Goal: Transaction & Acquisition: Obtain resource

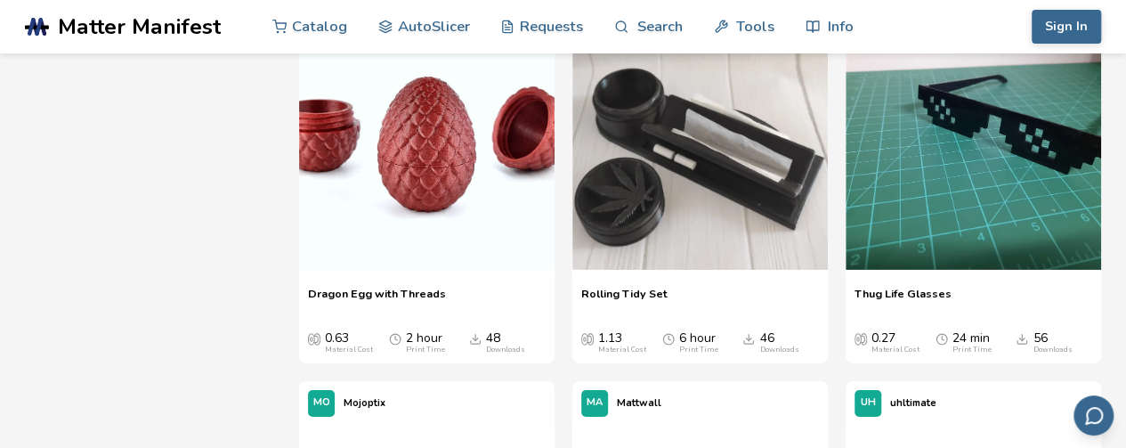
scroll to position [2777, 0]
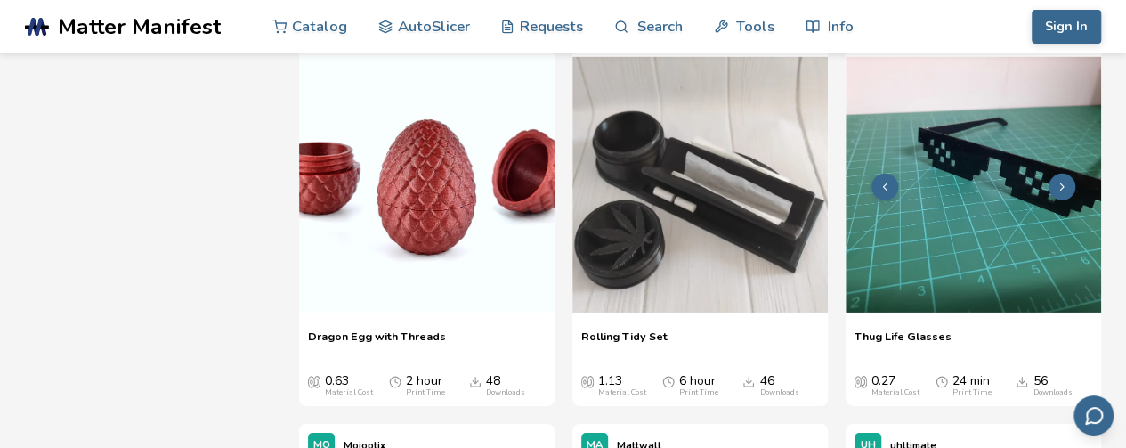
click at [915, 147] on img at bounding box center [972, 184] width 255 height 255
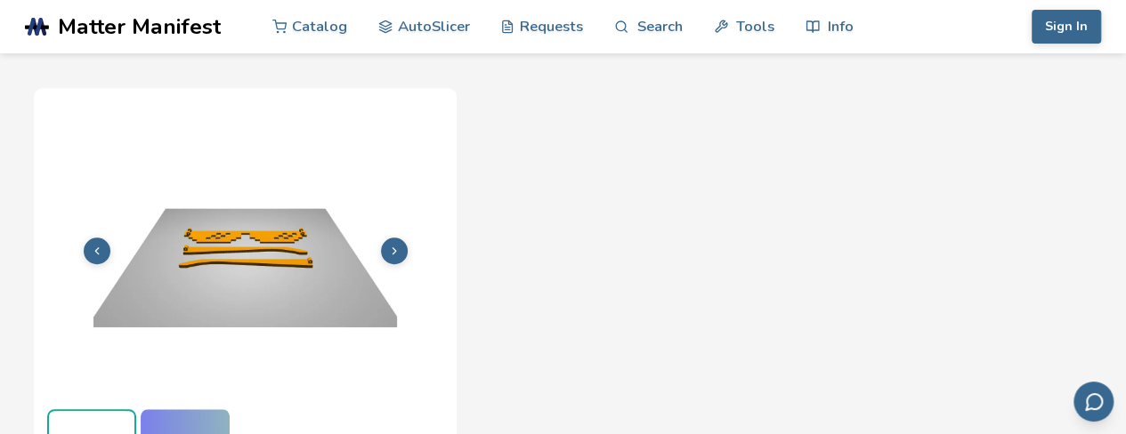
scroll to position [614, 0]
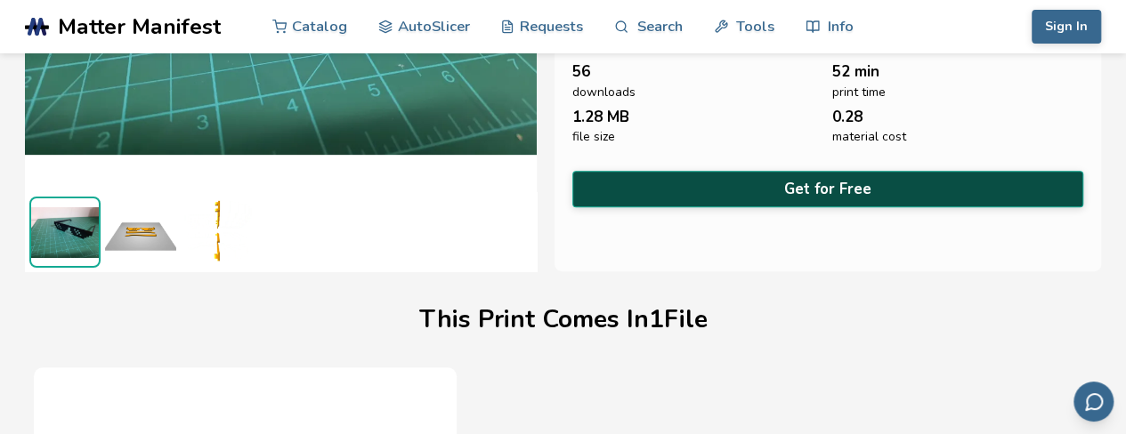
click at [956, 184] on button "Get for Free" at bounding box center [828, 189] width 512 height 36
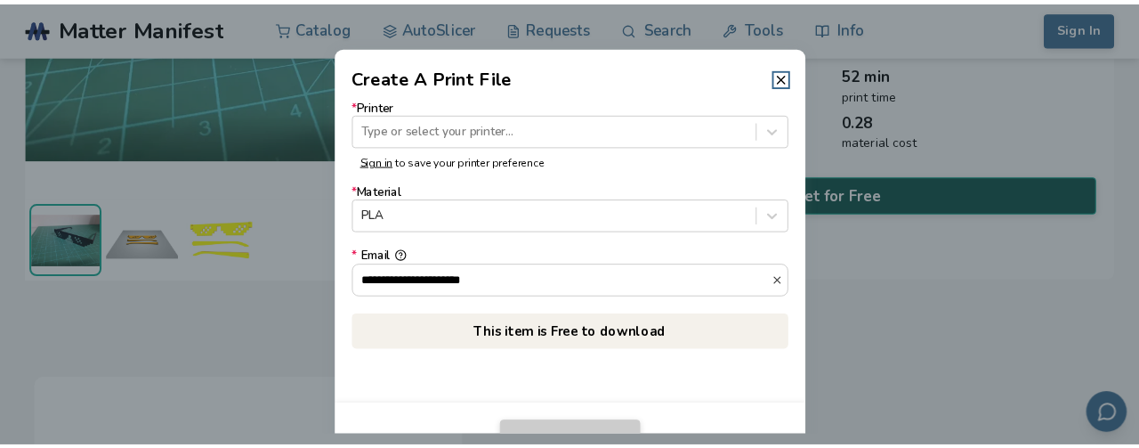
scroll to position [327, 0]
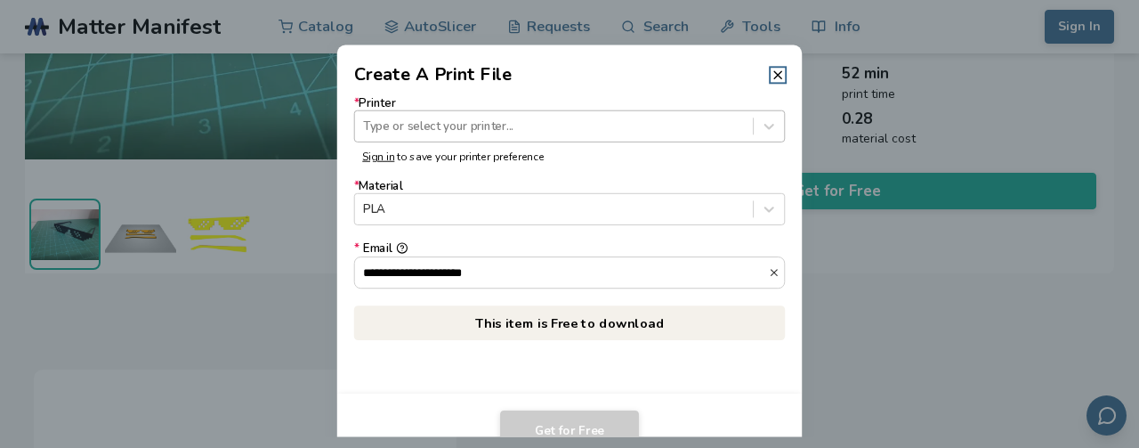
click at [454, 134] on div at bounding box center [553, 125] width 381 height 17
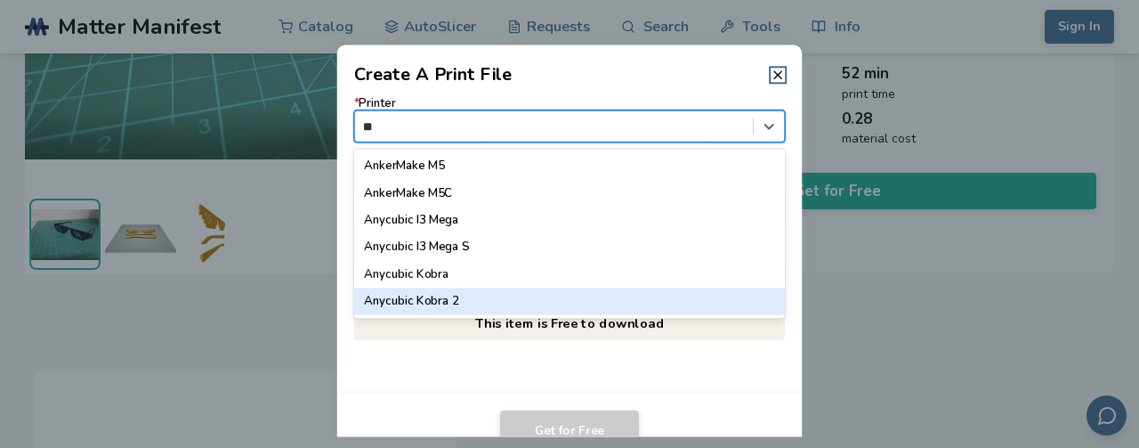
type input "***"
click at [511, 300] on div "Anycubic Kobra 2 Neo" at bounding box center [570, 301] width 432 height 27
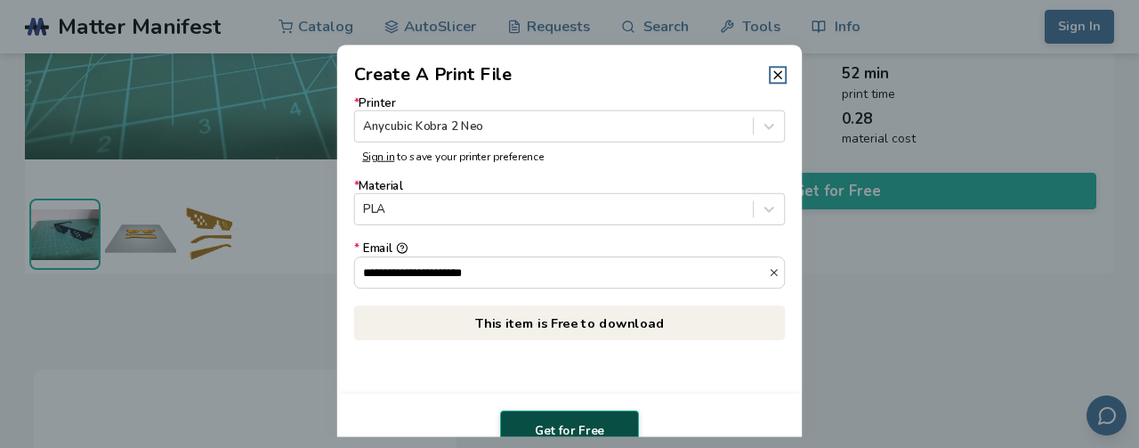
click at [575, 425] on button "Get for Free" at bounding box center [569, 430] width 139 height 41
